Goal: Use online tool/utility: Utilize a website feature to perform a specific function

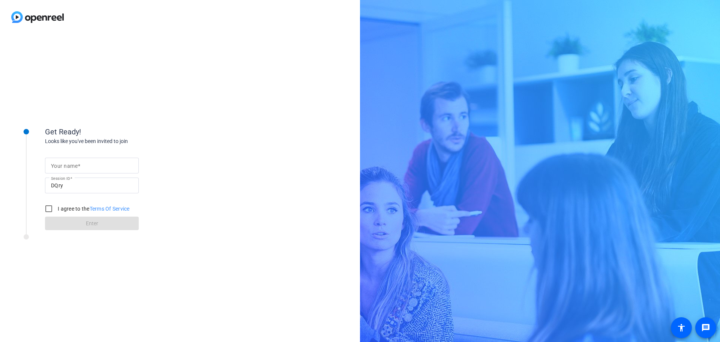
click at [84, 166] on input "Your name" at bounding box center [92, 165] width 82 height 9
type input "[PERSON_NAME]"
click at [50, 210] on input "I agree to the Terms Of Service" at bounding box center [48, 208] width 15 height 15
checkbox input "true"
click at [79, 224] on span at bounding box center [92, 223] width 94 height 18
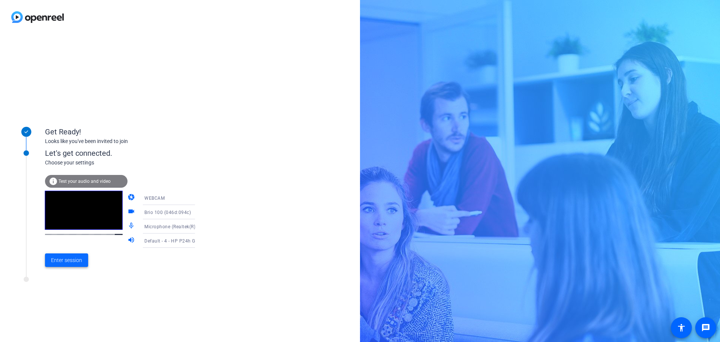
click at [67, 259] on span "Enter session" at bounding box center [66, 260] width 31 height 8
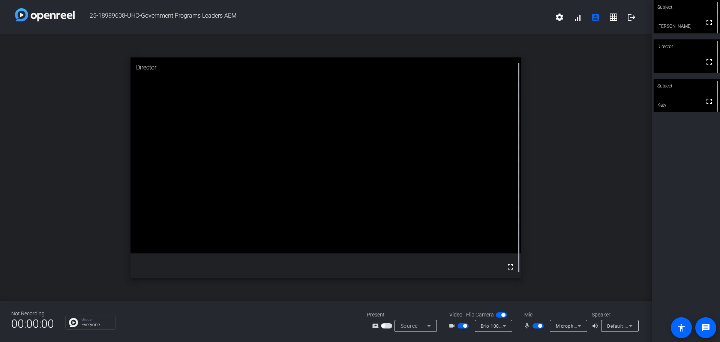
click at [537, 323] on span "button" at bounding box center [538, 325] width 11 height 5
click at [541, 326] on span "button" at bounding box center [538, 325] width 11 height 5
click at [537, 325] on span "button" at bounding box center [538, 325] width 11 height 5
click at [542, 326] on span "button" at bounding box center [538, 325] width 11 height 5
click at [534, 325] on span "button" at bounding box center [538, 325] width 11 height 5
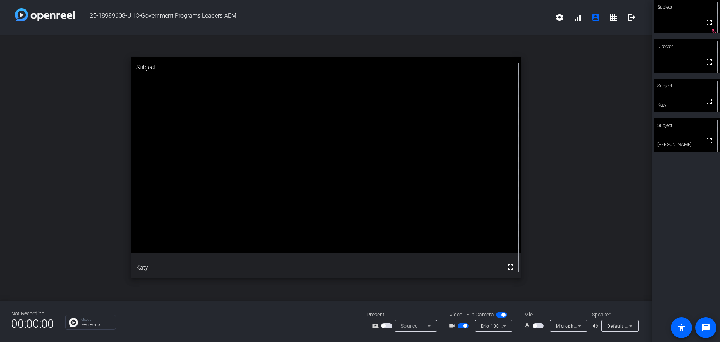
click at [541, 326] on span "button" at bounding box center [538, 325] width 11 height 5
click at [535, 325] on span "button" at bounding box center [538, 325] width 11 height 5
click at [538, 329] on mat-slide-toggle at bounding box center [539, 326] width 13 height 8
click at [540, 326] on span "button" at bounding box center [538, 325] width 11 height 5
click at [533, 322] on mat-slide-toggle at bounding box center [539, 326] width 13 height 8
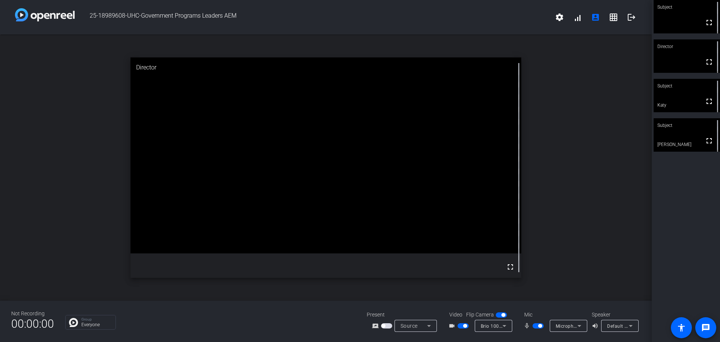
click at [534, 325] on span "button" at bounding box center [538, 325] width 11 height 5
click at [460, 326] on span "button" at bounding box center [463, 325] width 11 height 5
click at [541, 325] on span "button" at bounding box center [538, 325] width 11 height 5
